Goal: Information Seeking & Learning: Learn about a topic

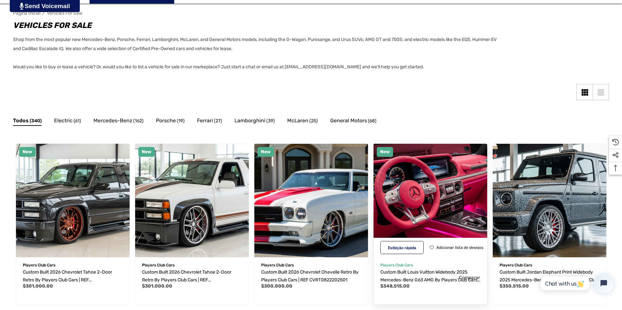
click at [453, 214] on img "Custom Built Louis Vuitton Widebody 2025 Mercedes-Benz G63 AMG by Players Club …" at bounding box center [429, 200] width 125 height 125
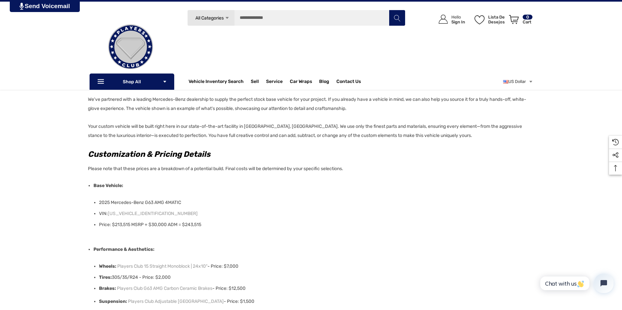
scroll to position [65, 0]
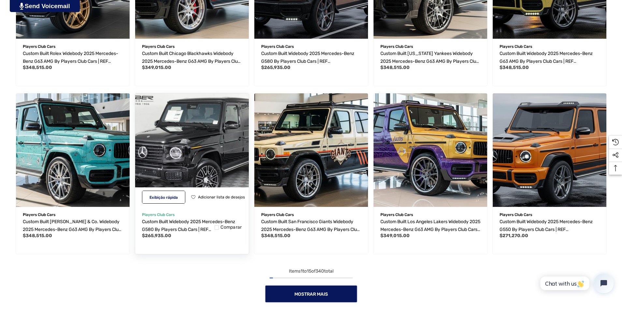
scroll to position [647, 0]
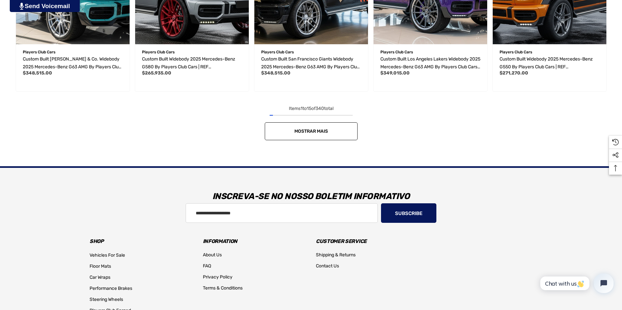
click at [299, 128] on link "Mostrar mais" at bounding box center [311, 131] width 93 height 18
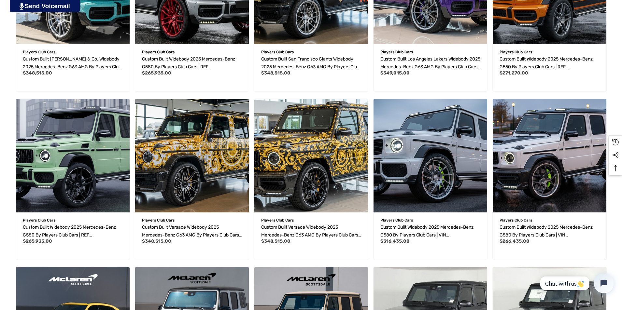
scroll to position [810, 0]
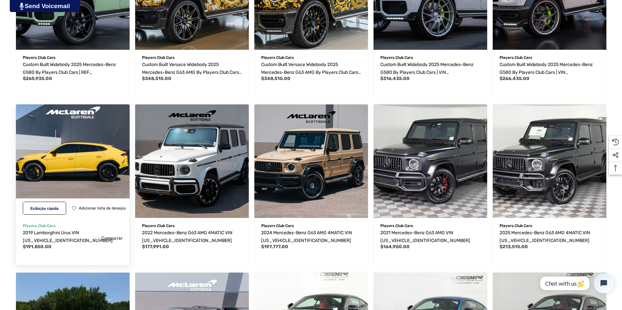
click at [79, 106] on img "2019 Lamborghini Urus VIN ZPBUA1ZL8KLA03403,$191,850.00\a" at bounding box center [72, 161] width 125 height 125
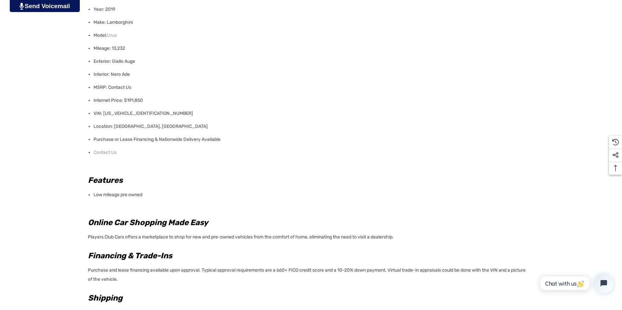
scroll to position [423, 0]
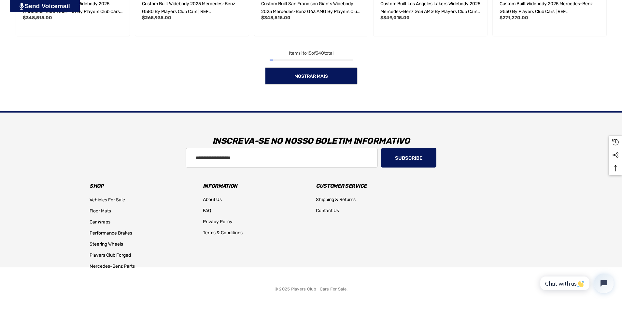
scroll to position [507, 0]
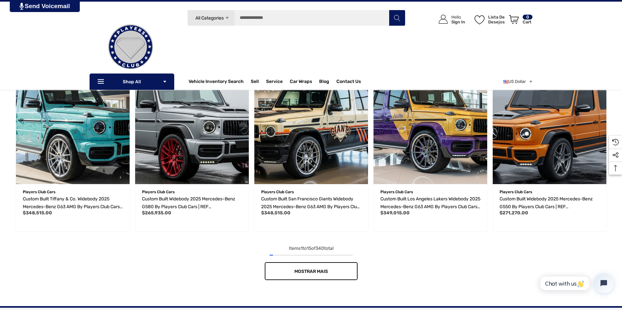
click at [328, 273] on link "Mostrar mais" at bounding box center [311, 271] width 93 height 18
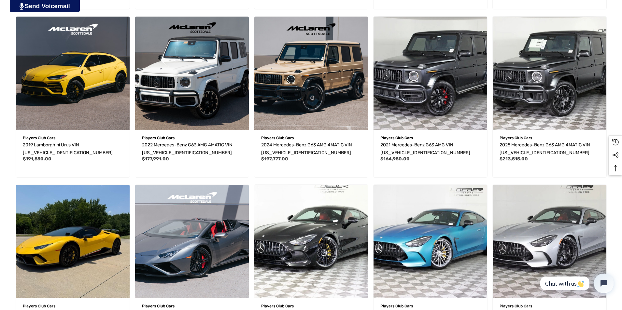
scroll to position [995, 0]
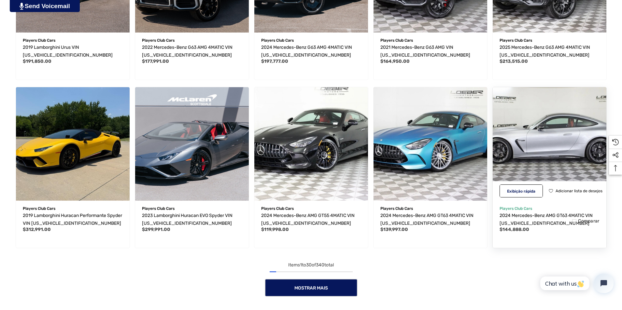
click at [544, 140] on img "2024 Mercedes-Benz AMG GT63 4MATIC VIN W1KRJ7JB0RF000528,$144,888.00\a" at bounding box center [548, 143] width 125 height 125
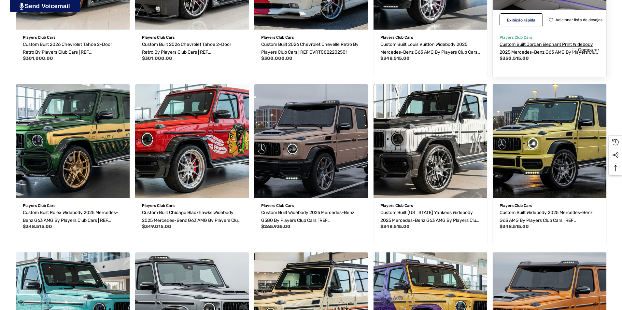
scroll to position [521, 0]
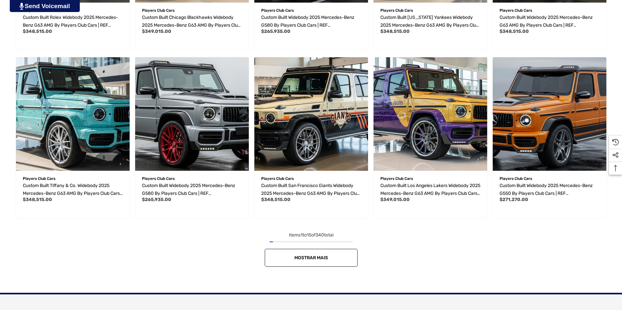
click at [308, 254] on link "Mostrar mais" at bounding box center [311, 258] width 93 height 18
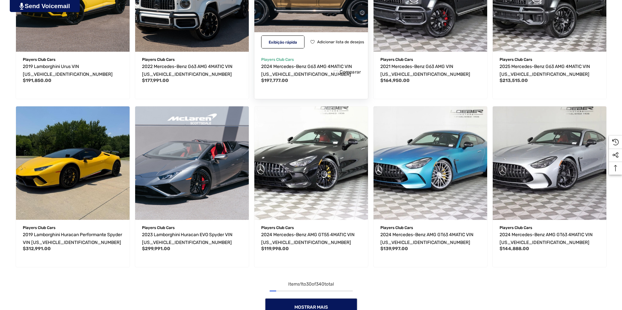
scroll to position [1009, 0]
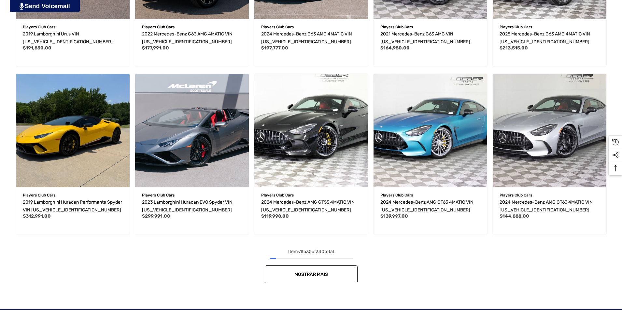
click at [339, 269] on link "Mostrar mais" at bounding box center [311, 275] width 93 height 18
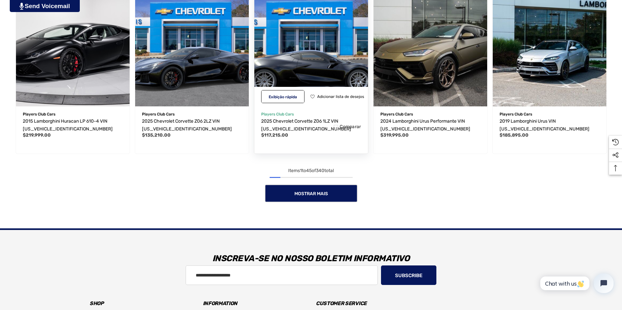
scroll to position [1660, 0]
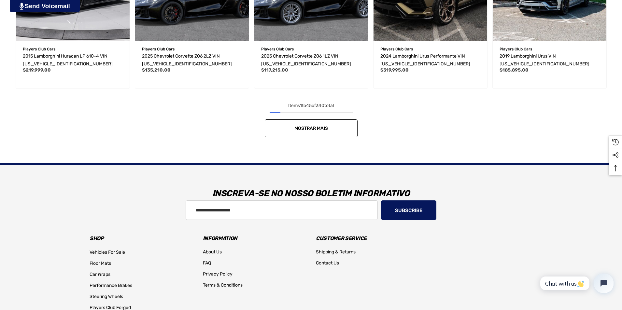
click at [340, 125] on link "Mostrar mais" at bounding box center [311, 128] width 93 height 18
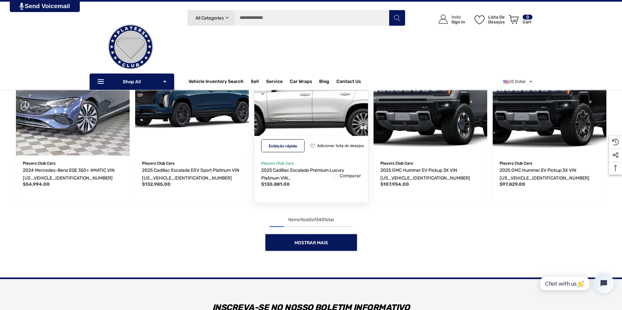
scroll to position [2213, 0]
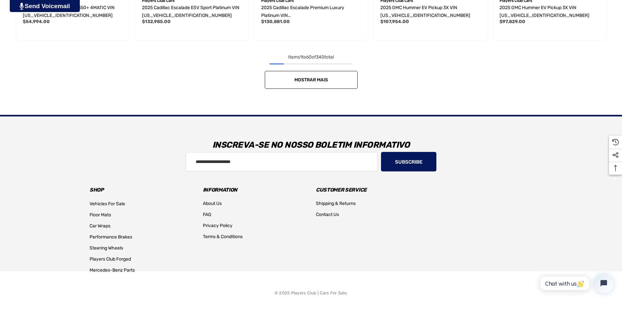
click at [308, 81] on span "Mostrar mais" at bounding box center [311, 80] width 34 height 6
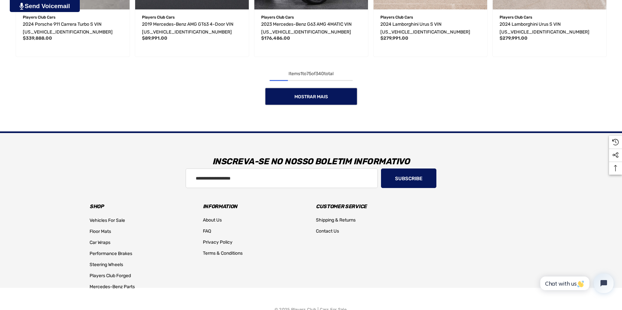
scroll to position [2721, 0]
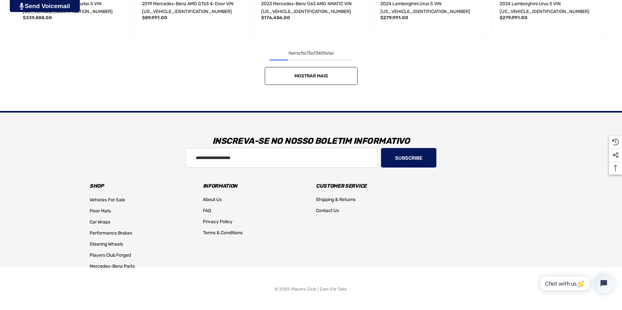
click at [312, 77] on span "Mostrar mais" at bounding box center [311, 76] width 34 height 6
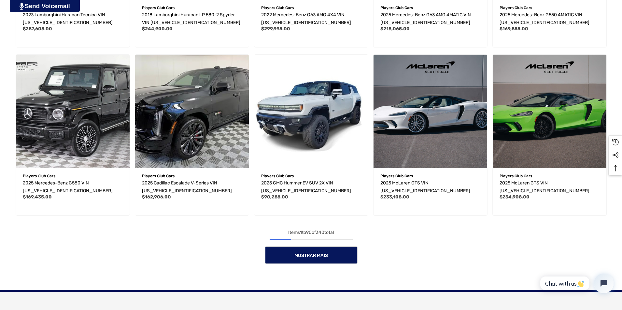
scroll to position [3226, 0]
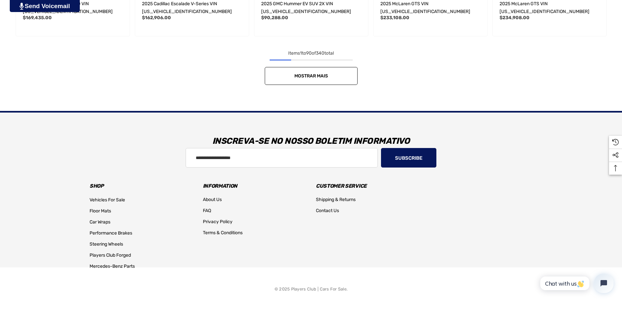
click at [321, 70] on link "Mostrar mais" at bounding box center [311, 76] width 93 height 18
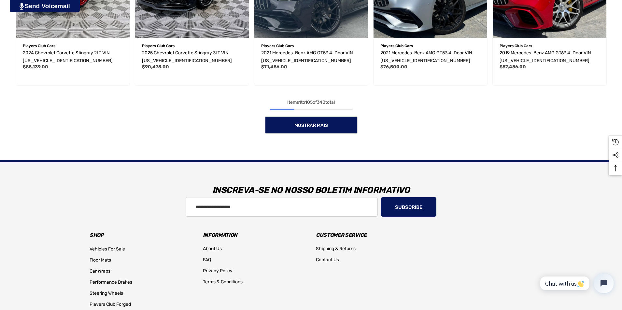
scroll to position [3714, 0]
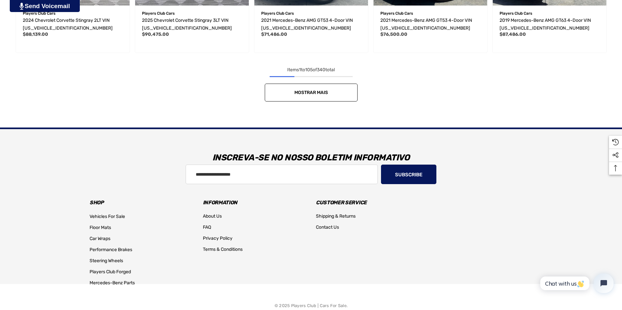
click at [317, 93] on span "Mostrar mais" at bounding box center [311, 93] width 34 height 6
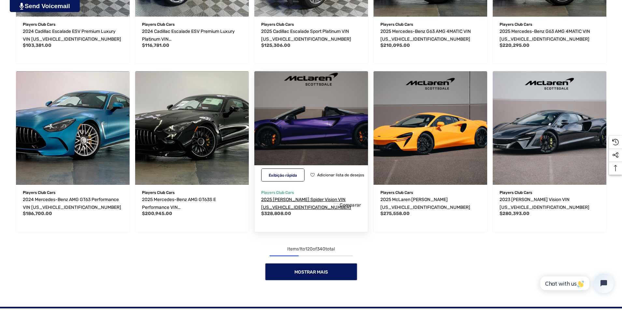
scroll to position [4202, 0]
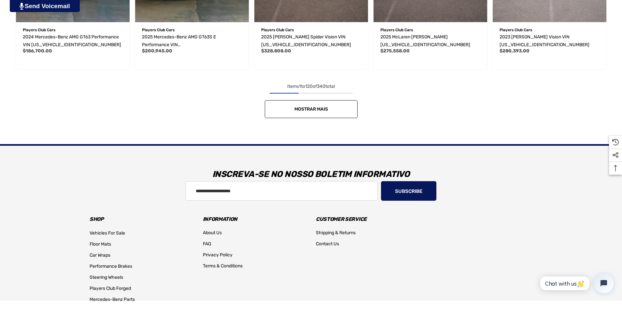
click at [321, 112] on link "Mostrar mais" at bounding box center [311, 109] width 93 height 18
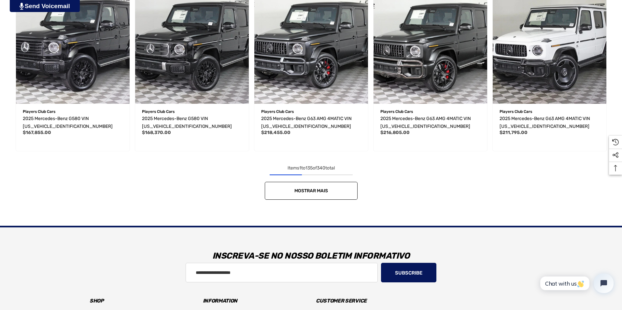
scroll to position [4723, 0]
